Goal: Task Accomplishment & Management: Use online tool/utility

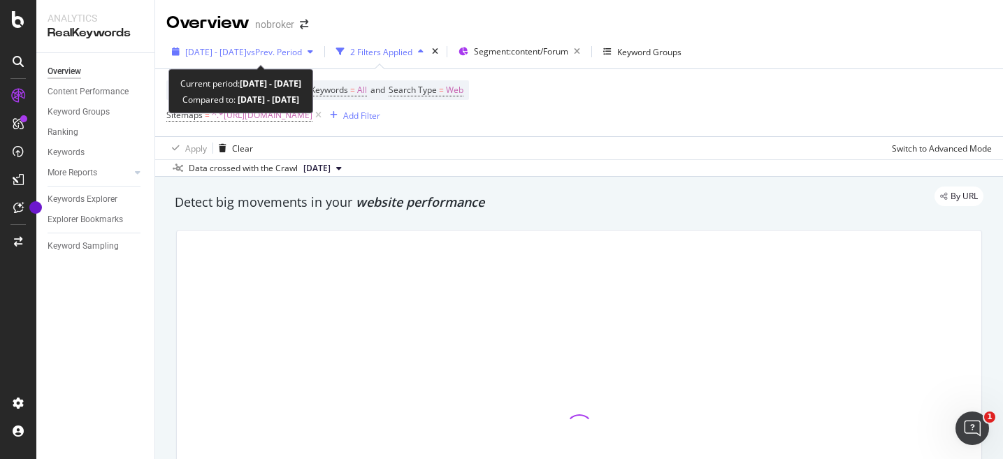
click at [319, 53] on div "button" at bounding box center [310, 52] width 17 height 8
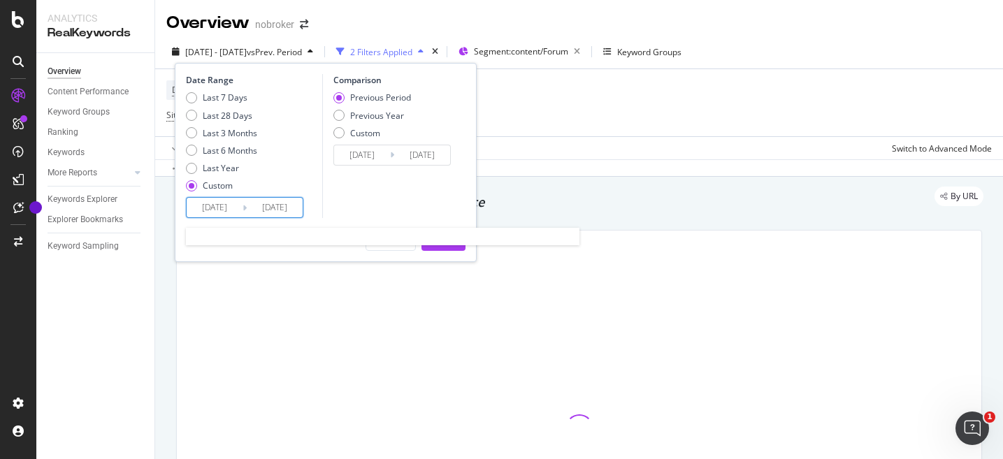
click at [208, 209] on input "[DATE]" at bounding box center [215, 208] width 56 height 20
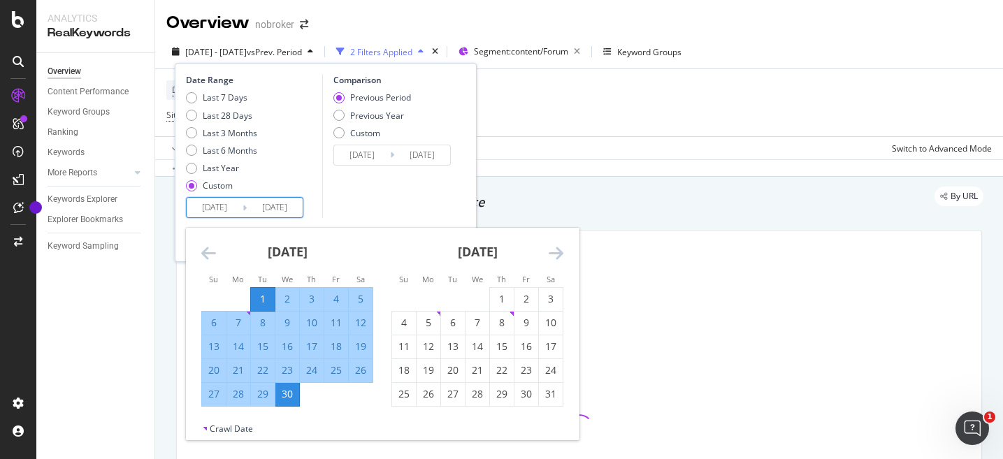
click at [558, 256] on icon "Move forward to switch to the next month." at bounding box center [556, 253] width 15 height 17
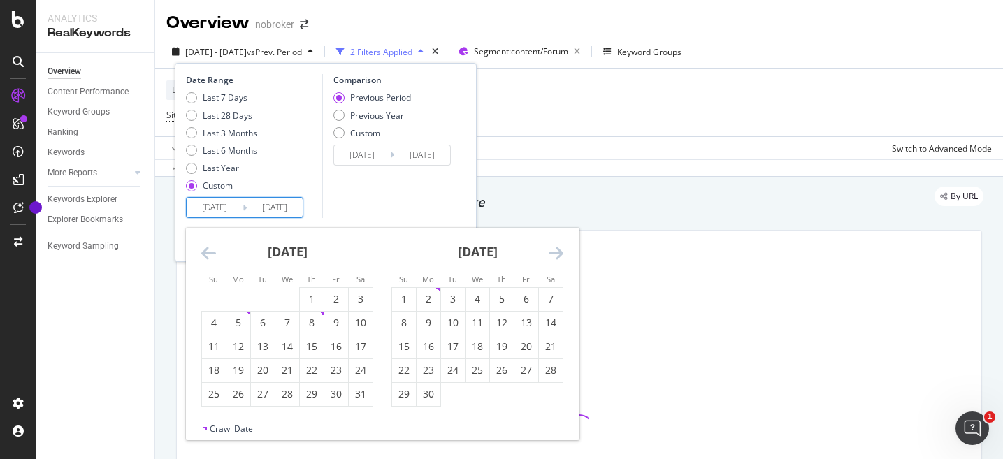
click at [558, 256] on icon "Move forward to switch to the next month." at bounding box center [556, 253] width 15 height 17
click at [428, 301] on div "1" at bounding box center [429, 299] width 24 height 14
type input "[DATE]"
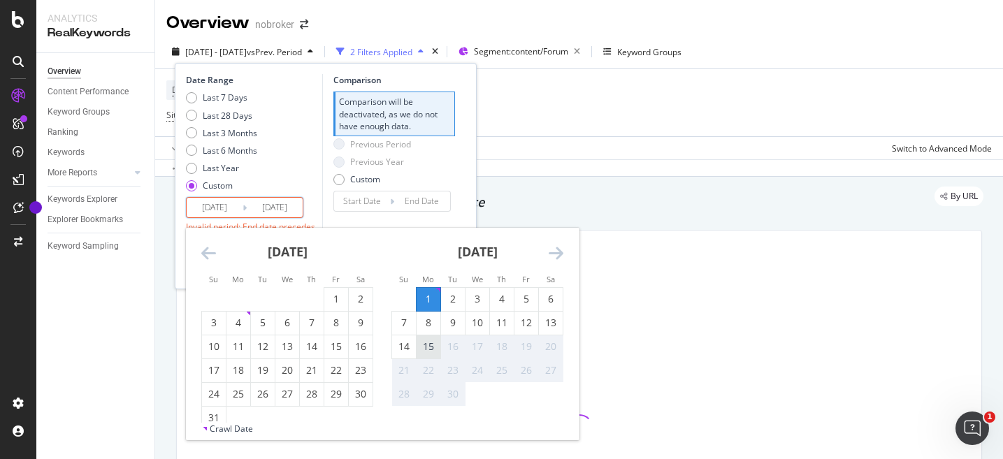
click at [432, 352] on div "15" at bounding box center [429, 347] width 24 height 14
type input "[DATE]"
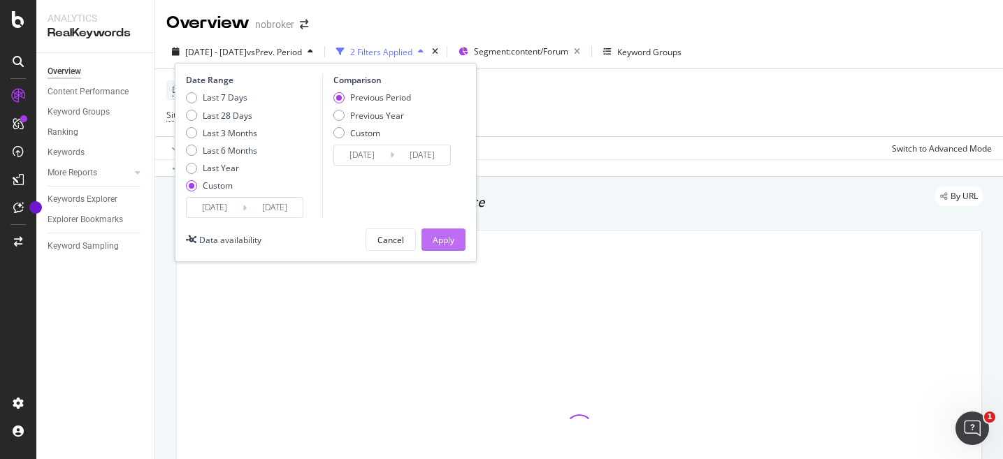
click at [445, 245] on div "Apply" at bounding box center [444, 240] width 22 height 12
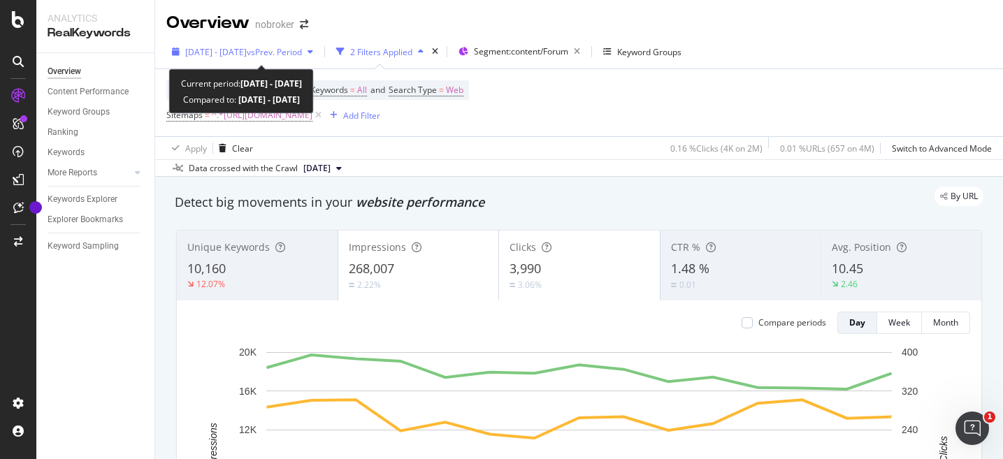
click at [319, 55] on div "[DATE] - [DATE] vs Prev. Period" at bounding box center [242, 51] width 152 height 21
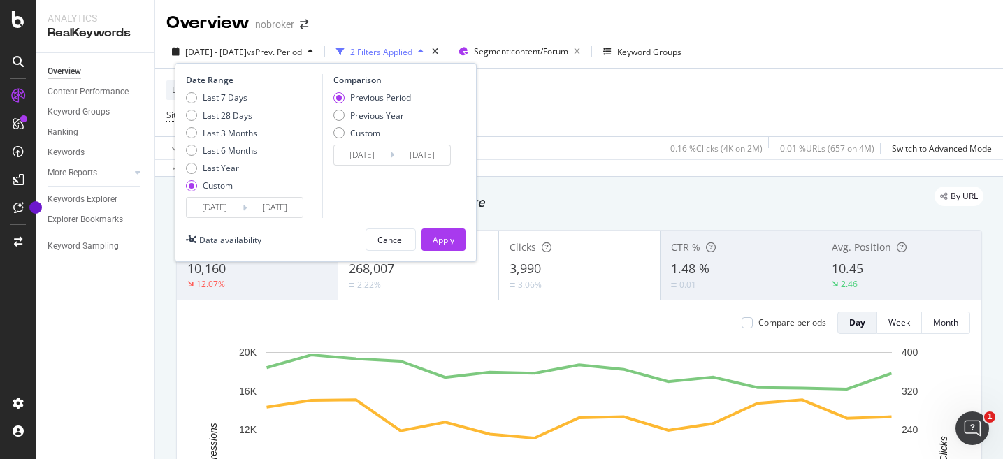
click at [277, 208] on input "[DATE]" at bounding box center [275, 208] width 56 height 20
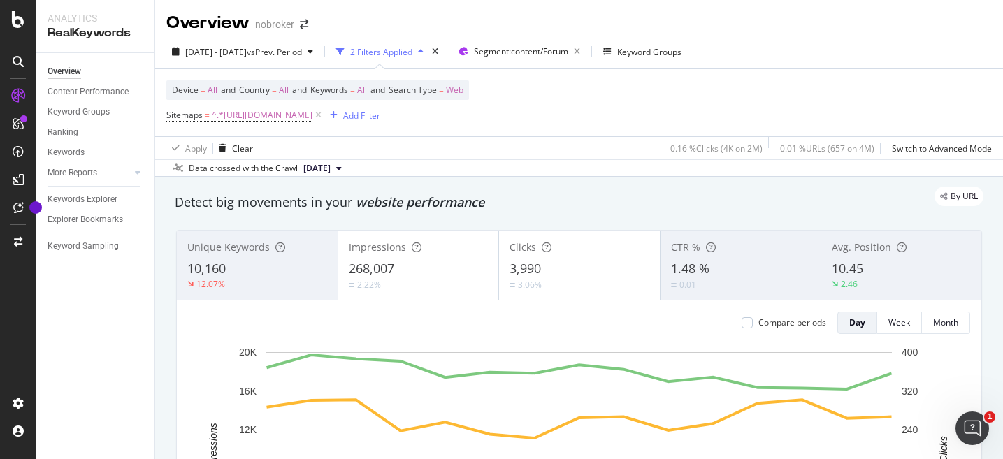
click at [707, 105] on div "Device = All and Country = All and Keywords = All and Search Type = Web Sitemap…" at bounding box center [578, 102] width 825 height 67
